Goal: Task Accomplishment & Management: Use online tool/utility

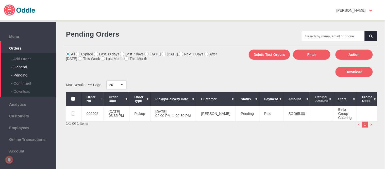
click at [25, 64] on div "- General" at bounding box center [33, 65] width 45 height 8
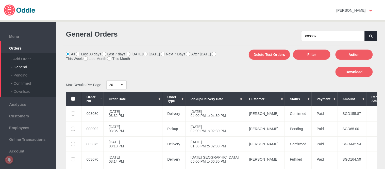
type input "000002"
click at [366, 37] on button "button" at bounding box center [371, 36] width 13 height 10
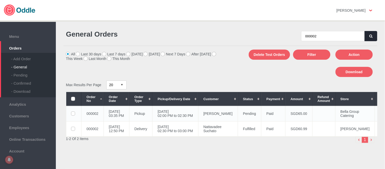
click at [198, 108] on td "[DATE] 02:00 PM to 02:30 PM" at bounding box center [176, 113] width 46 height 15
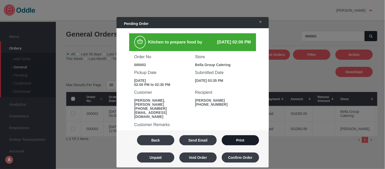
click at [233, 140] on button "Print" at bounding box center [240, 140] width 37 height 10
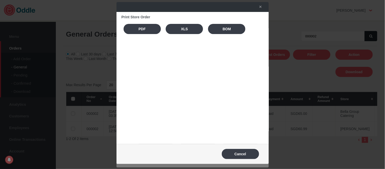
click at [145, 36] on div "Print Store Order PDF XLS BOM" at bounding box center [193, 26] width 142 height 23
click at [145, 32] on button "PDF" at bounding box center [142, 29] width 37 height 10
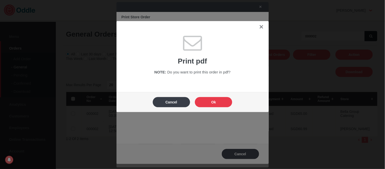
click at [221, 104] on button "Ok" at bounding box center [213, 102] width 37 height 10
